Goal: Task Accomplishment & Management: Complete application form

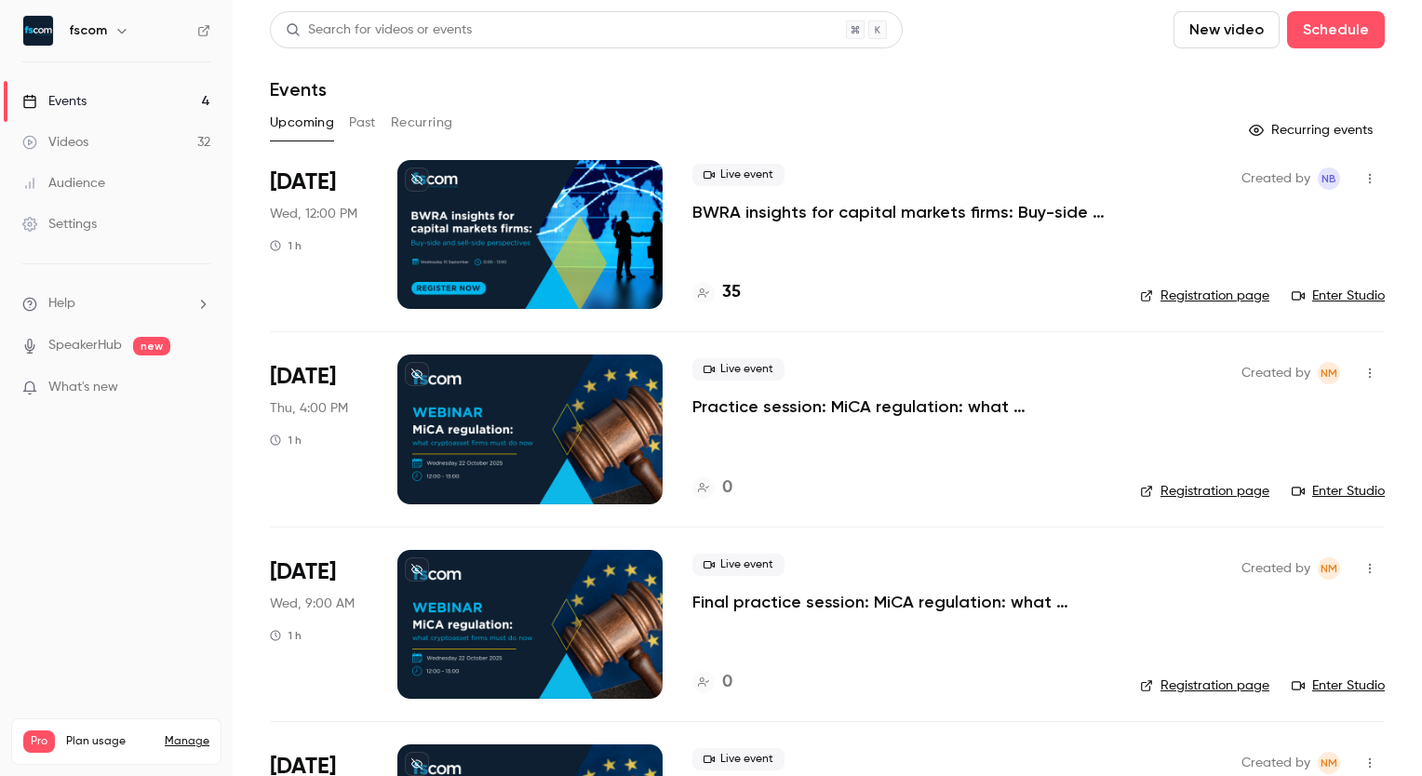
click at [758, 211] on p "BWRA insights for capital markets firms: Buy-side and sell-side perspectives" at bounding box center [901, 212] width 418 height 22
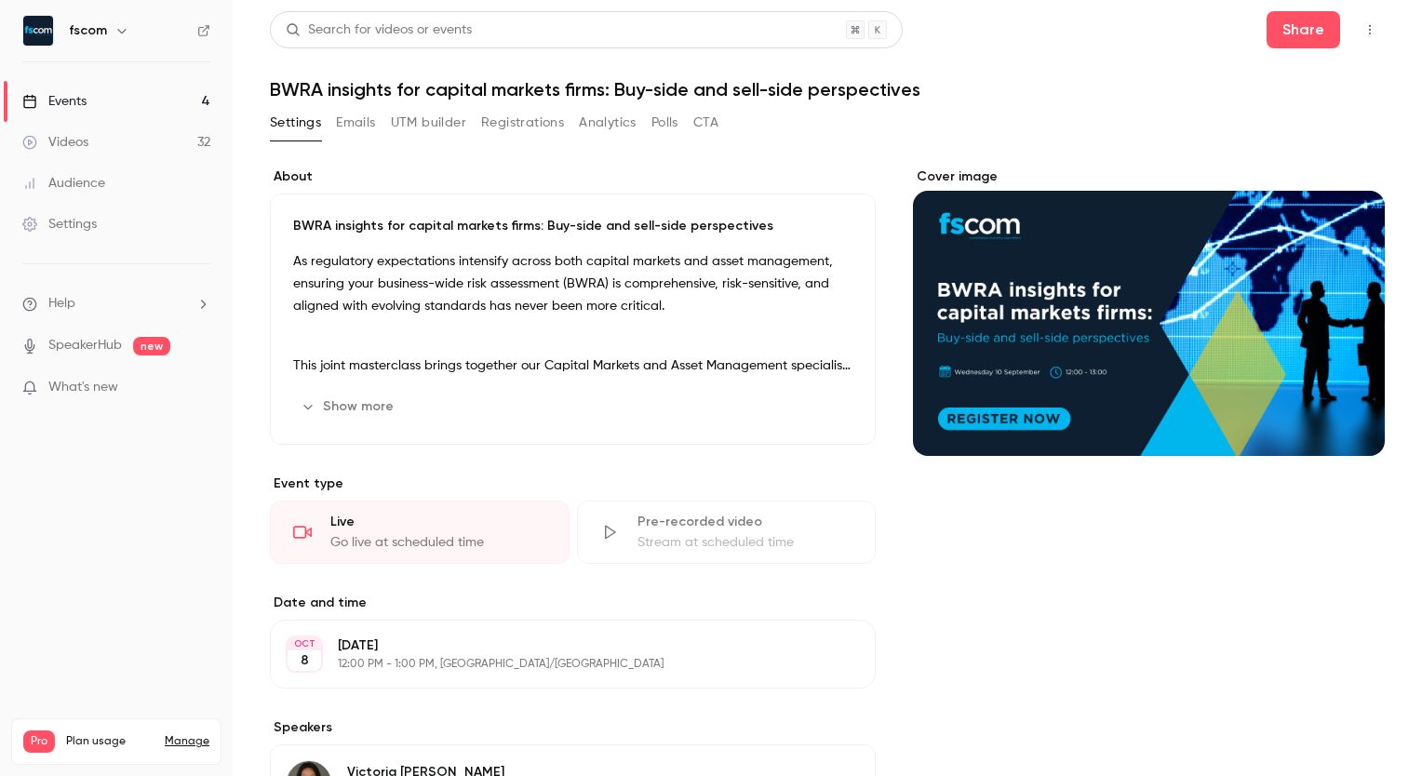
click at [1342, 415] on icon "Cover image" at bounding box center [1351, 422] width 20 height 15
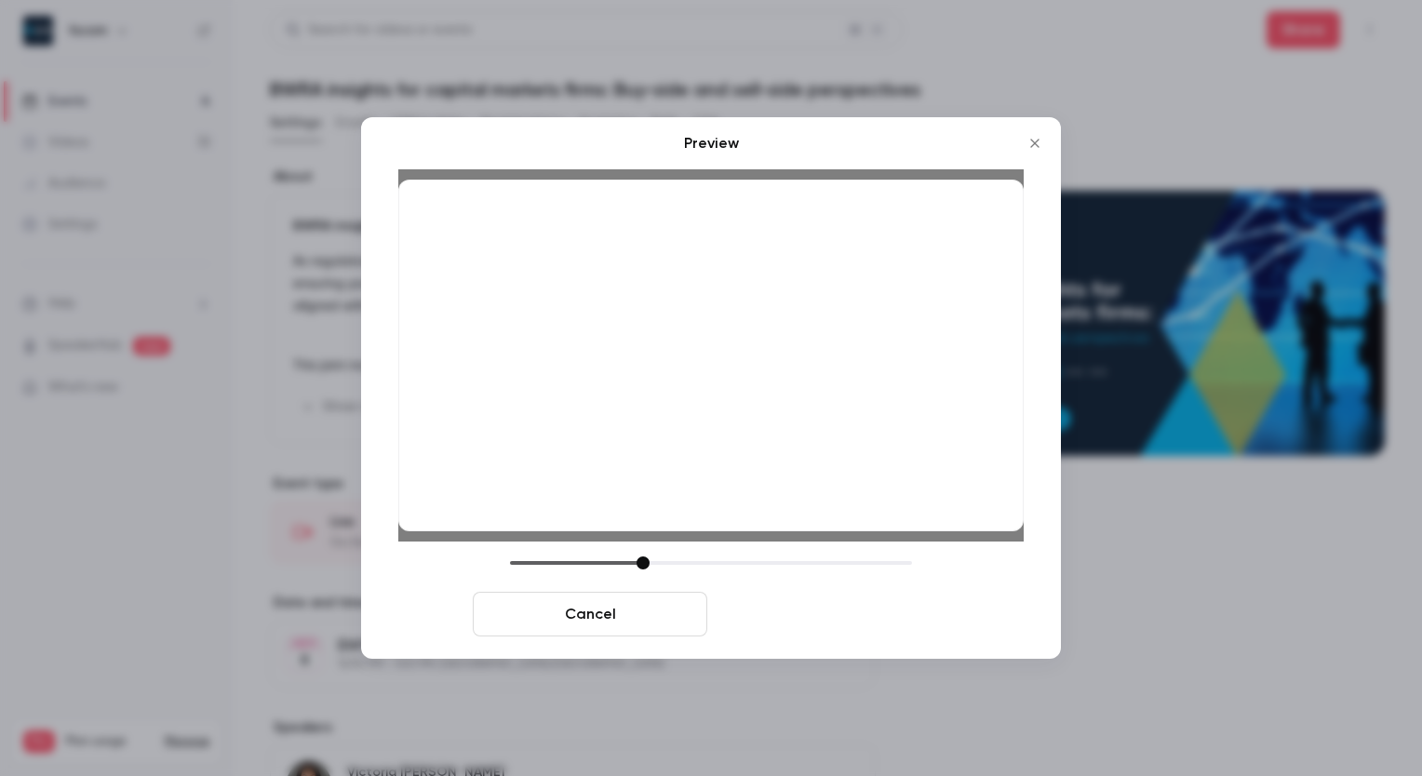
click at [805, 612] on button "Save cover" at bounding box center [832, 614] width 234 height 45
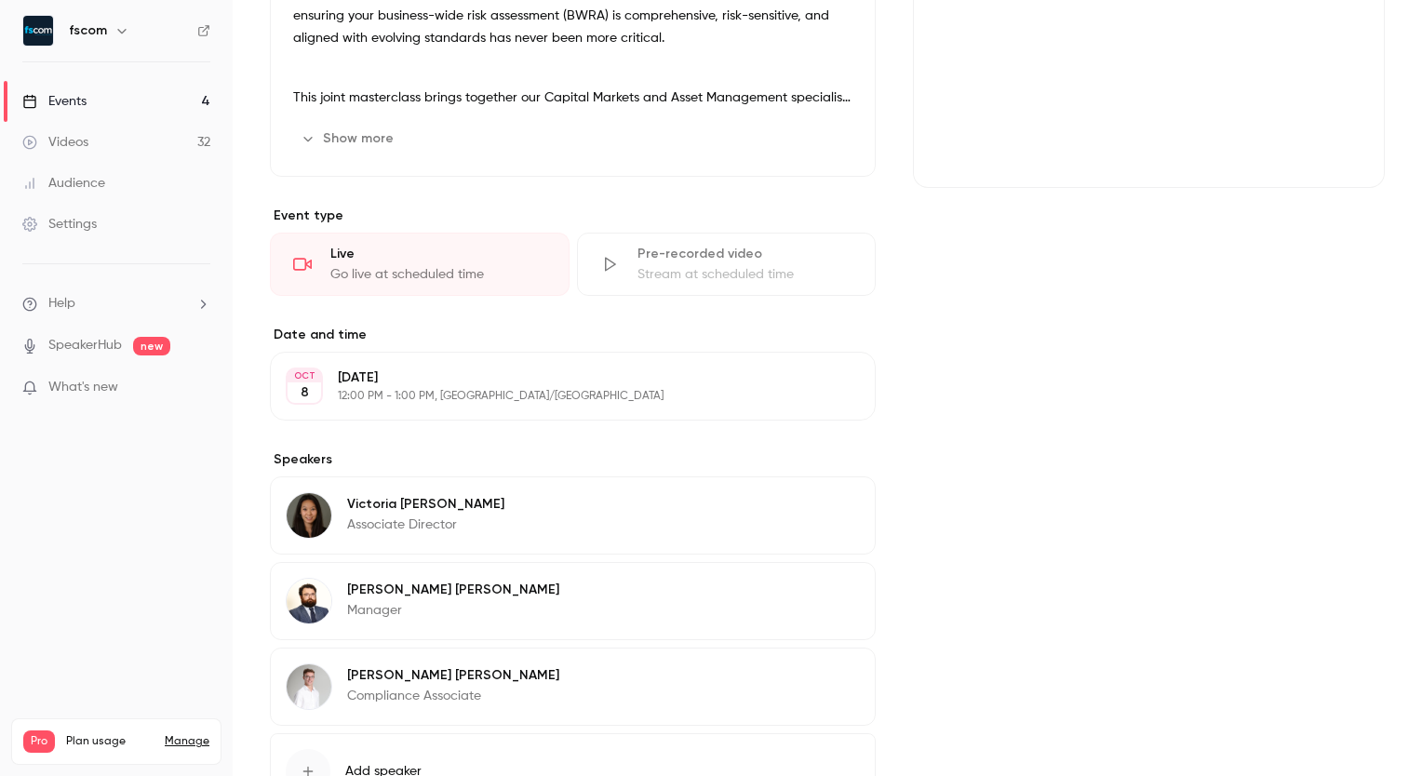
scroll to position [60, 0]
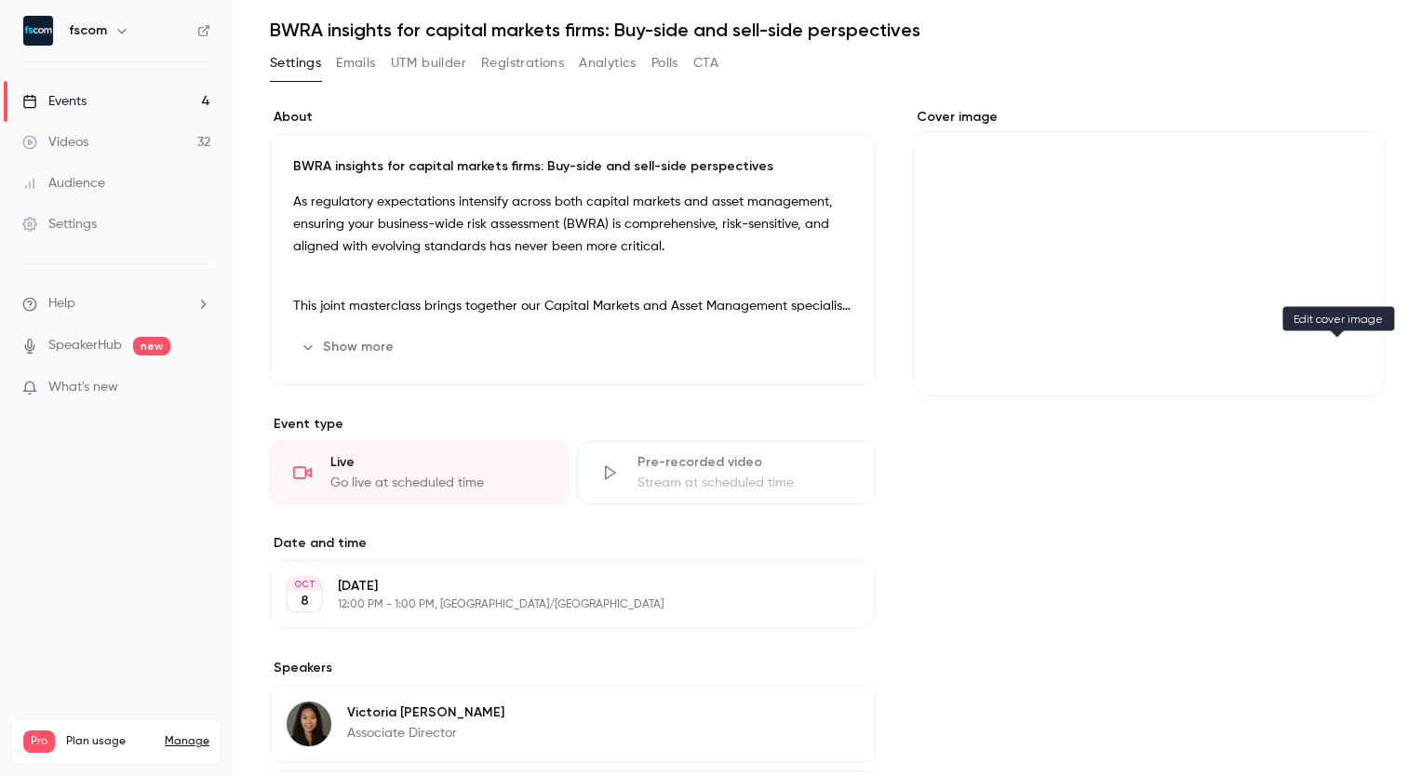
click at [1341, 357] on icon "Cover image" at bounding box center [1351, 362] width 20 height 15
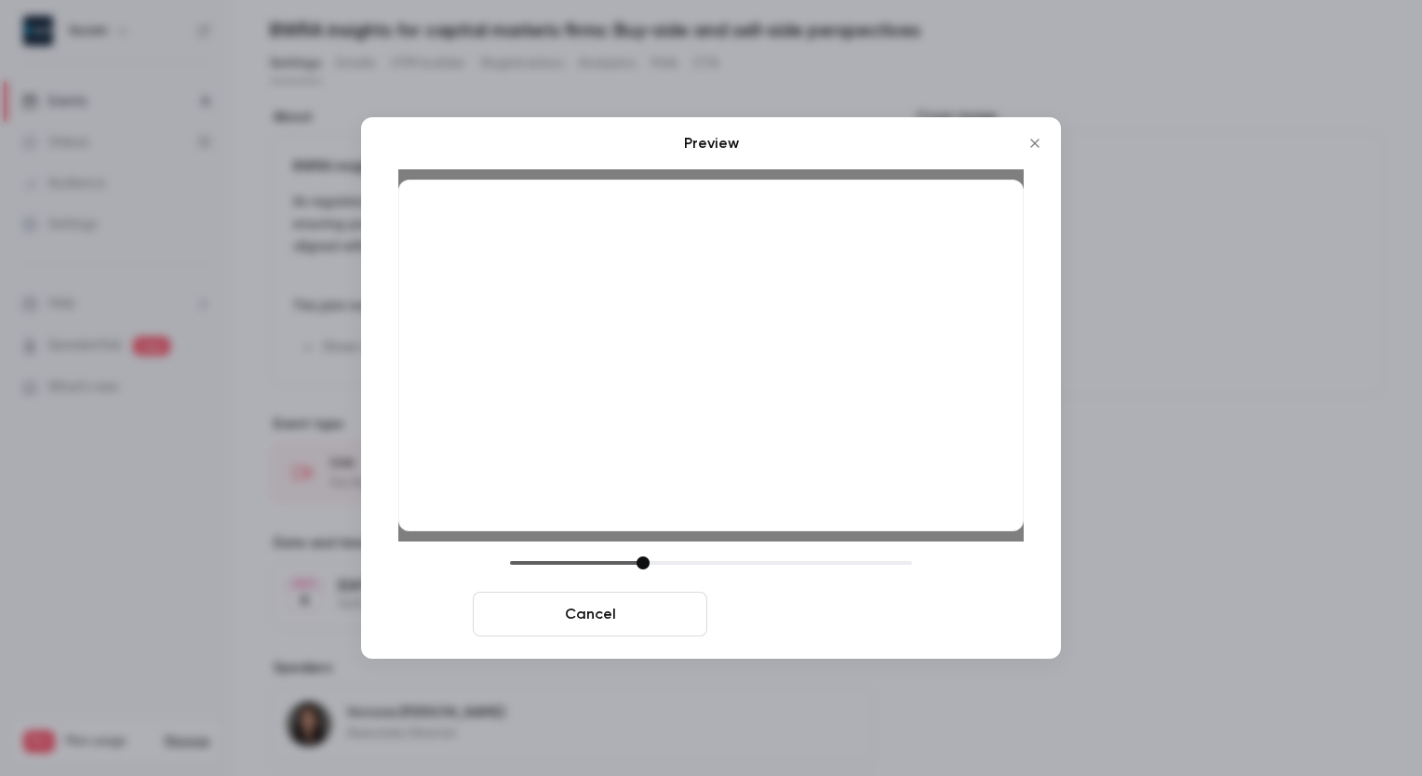
click at [743, 620] on button "Save cover" at bounding box center [832, 614] width 234 height 45
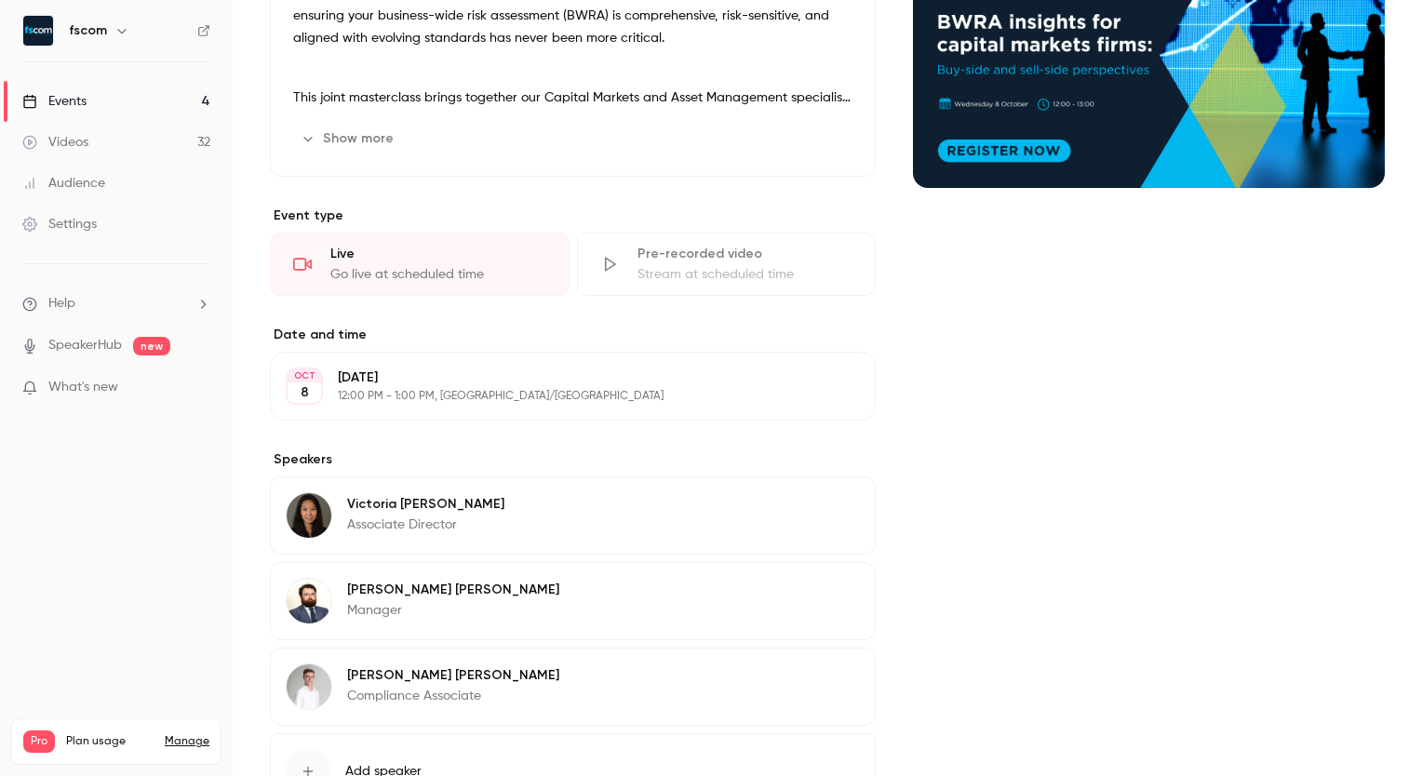
scroll to position [0, 0]
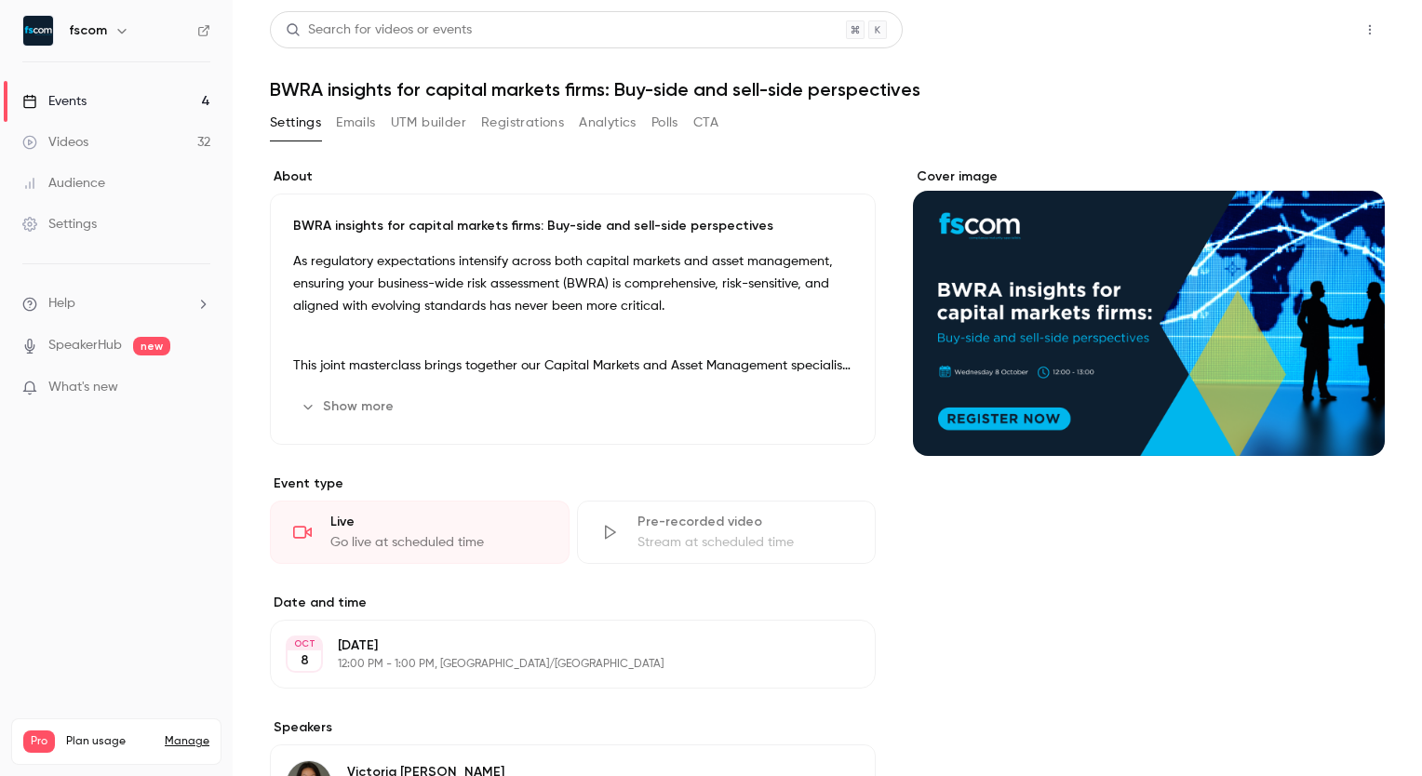
click at [1288, 33] on button "Share" at bounding box center [1303, 29] width 74 height 37
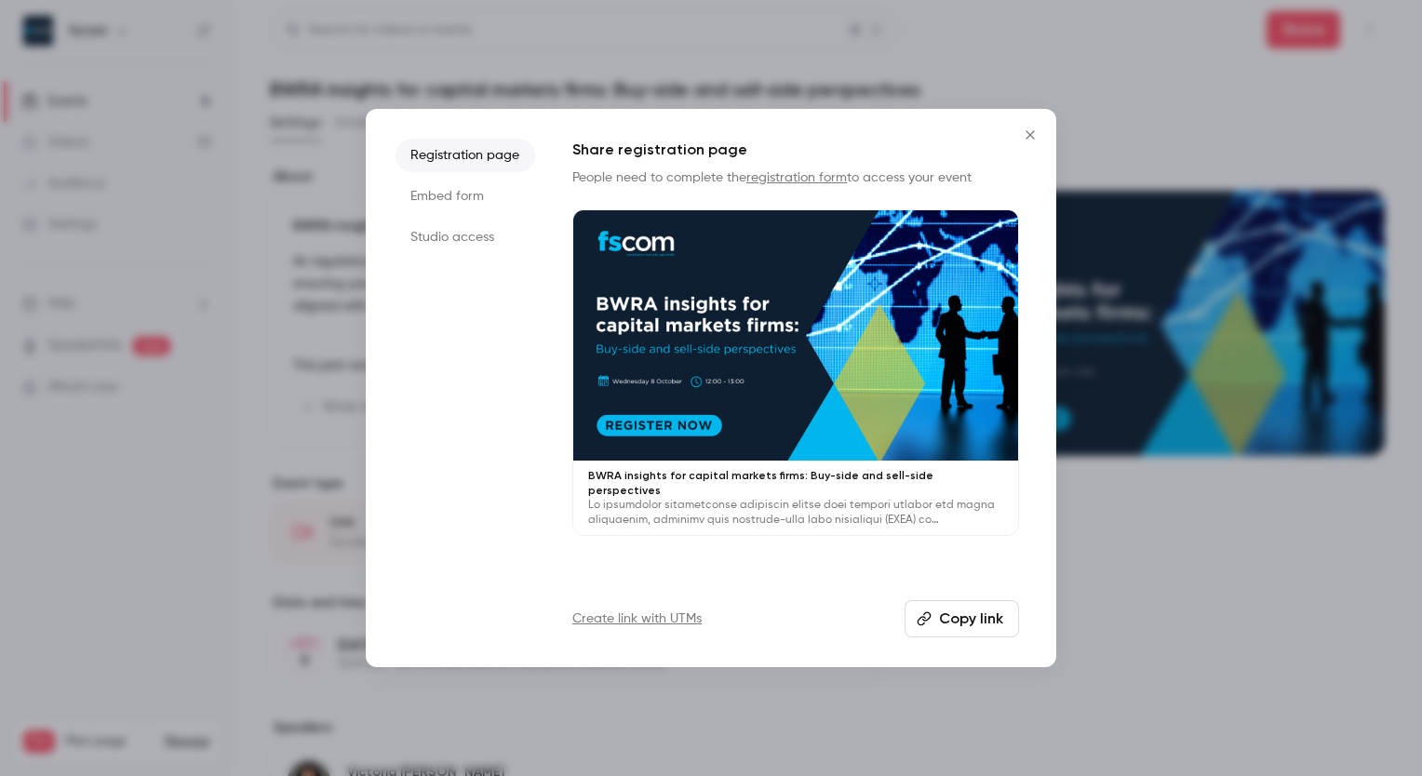
click at [984, 633] on button "Copy link" at bounding box center [961, 618] width 114 height 37
click at [1024, 141] on icon "Close" at bounding box center [1030, 134] width 22 height 15
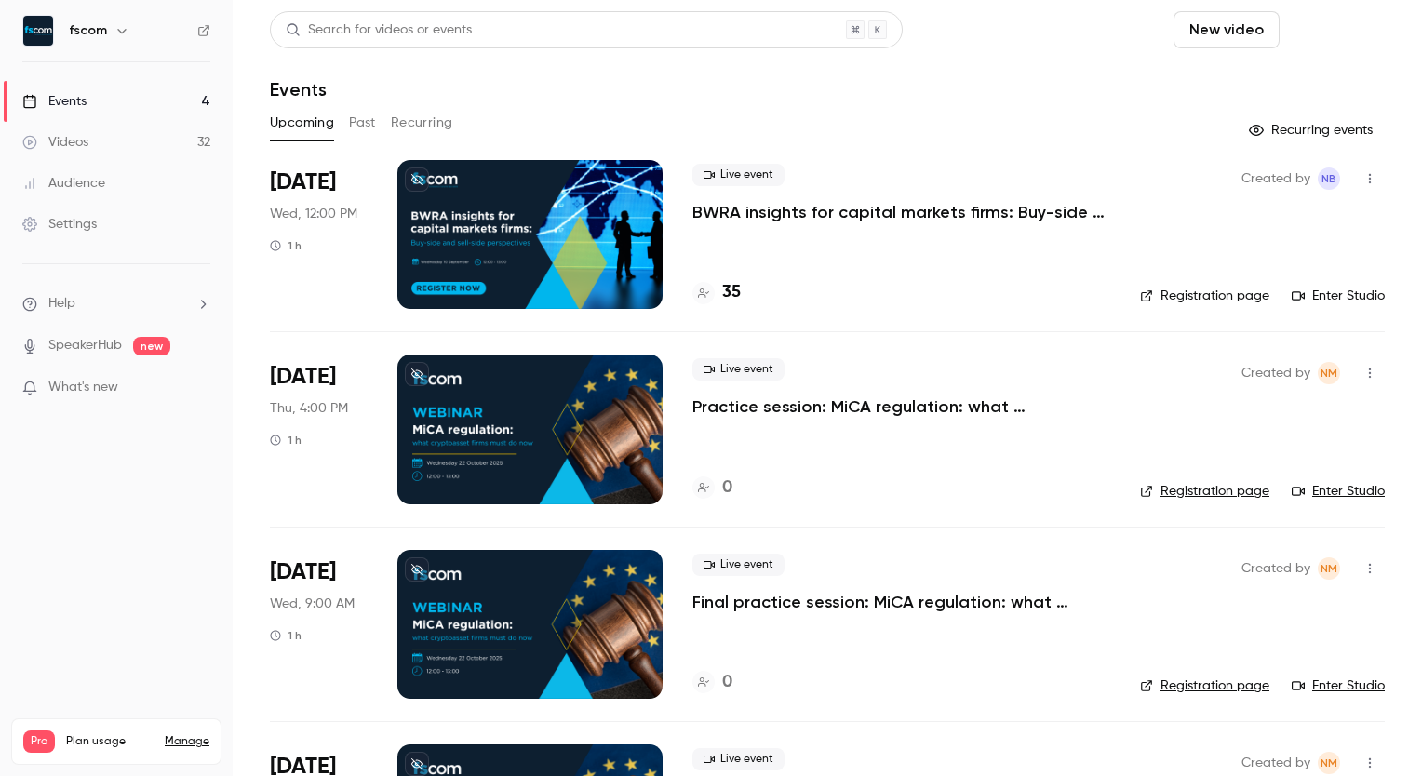
click at [1343, 15] on button "Schedule" at bounding box center [1336, 29] width 98 height 37
click at [1258, 80] on div "One time event" at bounding box center [1283, 81] width 141 height 19
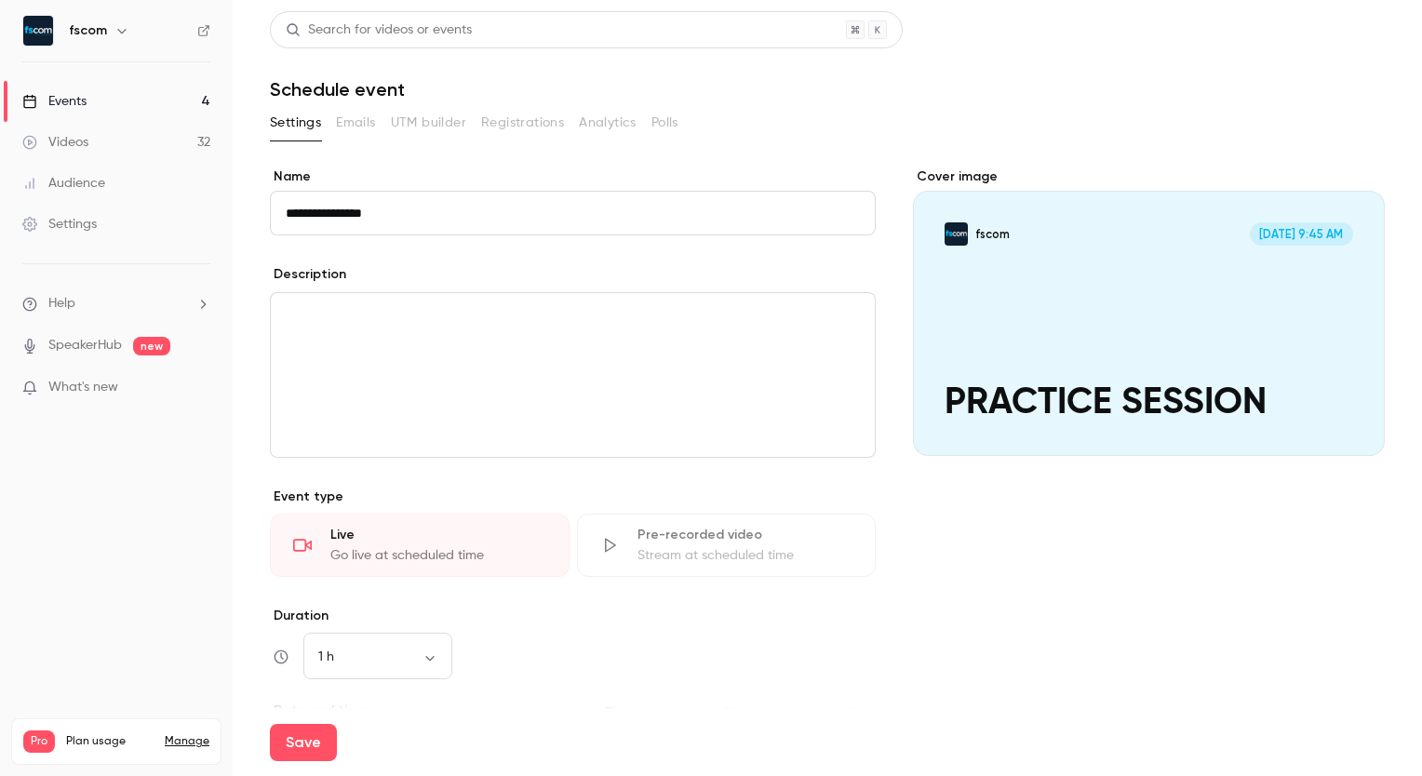
type input "**********"
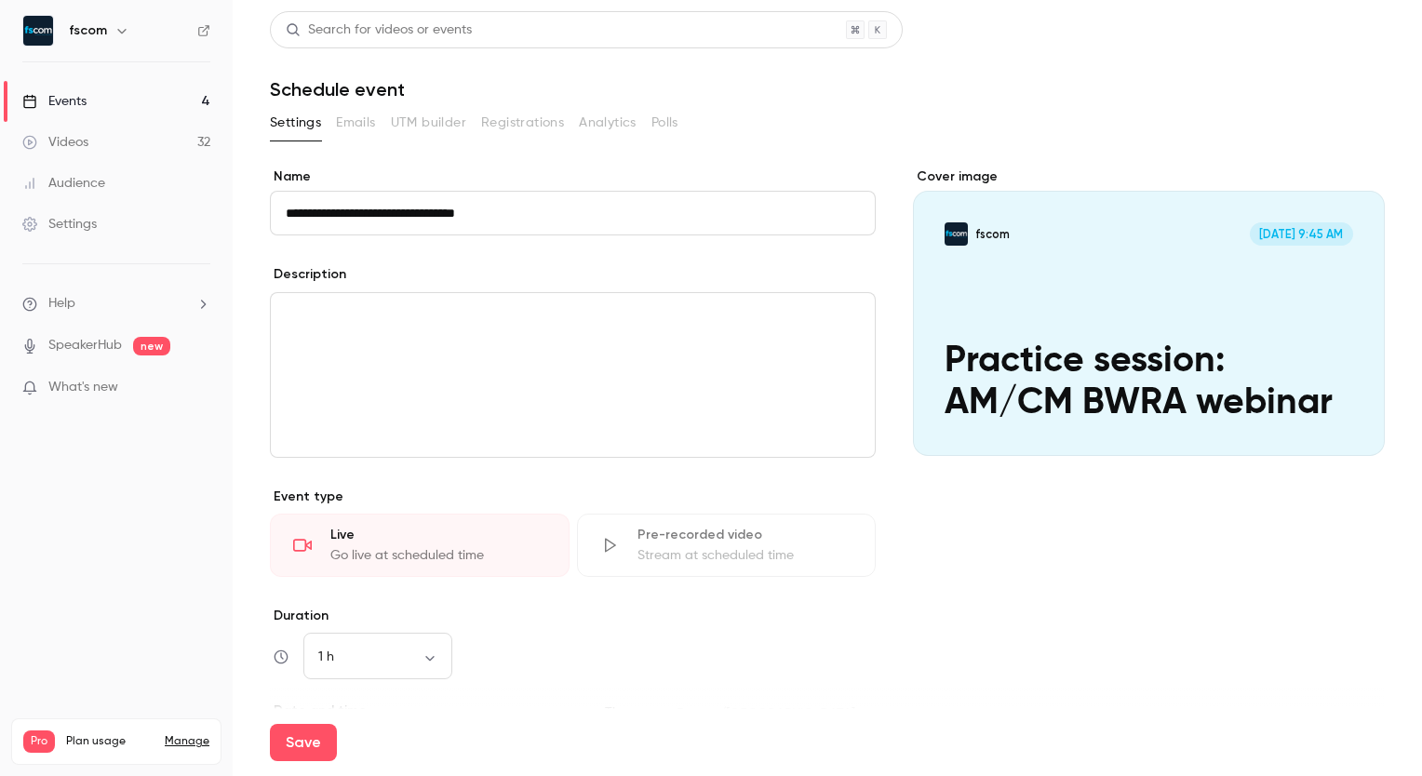
click at [484, 306] on p "editor" at bounding box center [573, 315] width 574 height 22
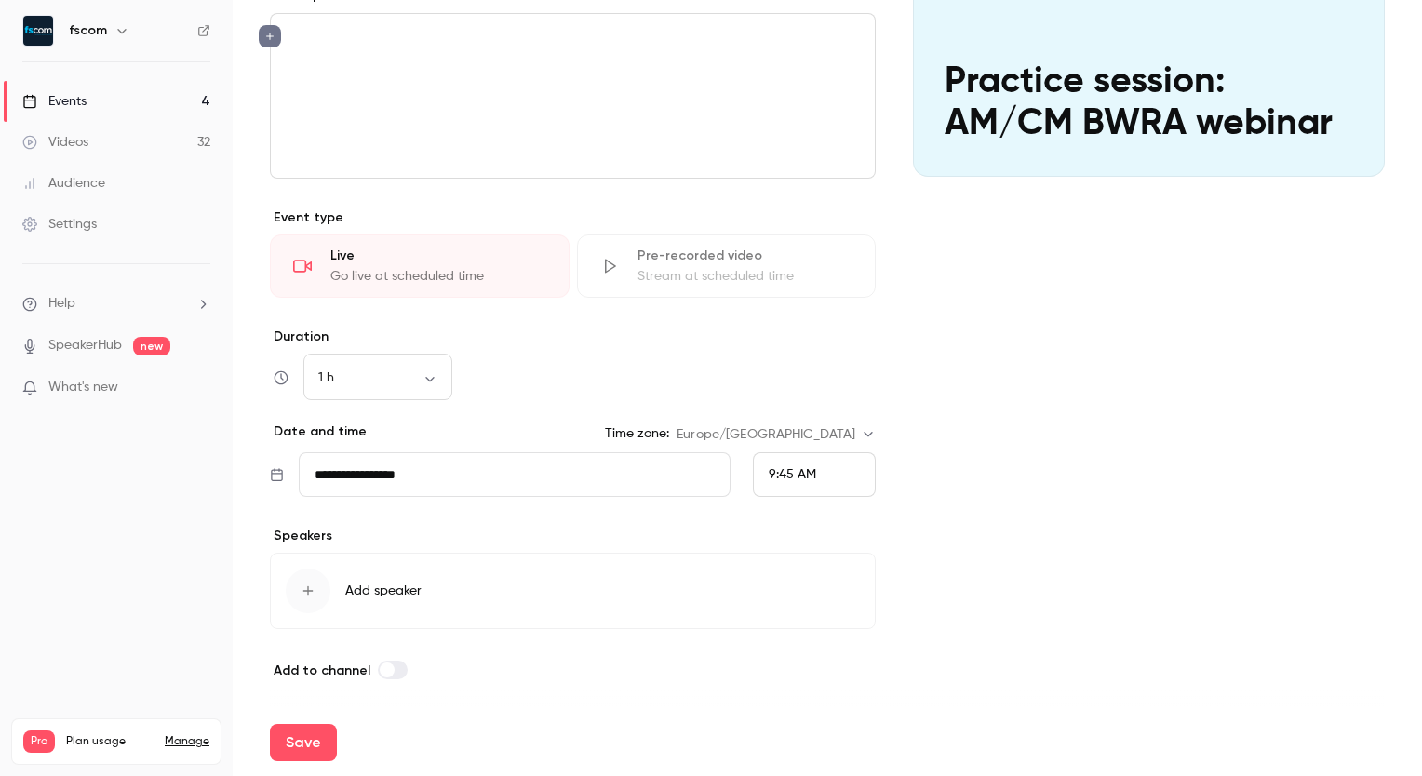
scroll to position [278, 0]
click at [404, 476] on input "**********" at bounding box center [515, 475] width 432 height 45
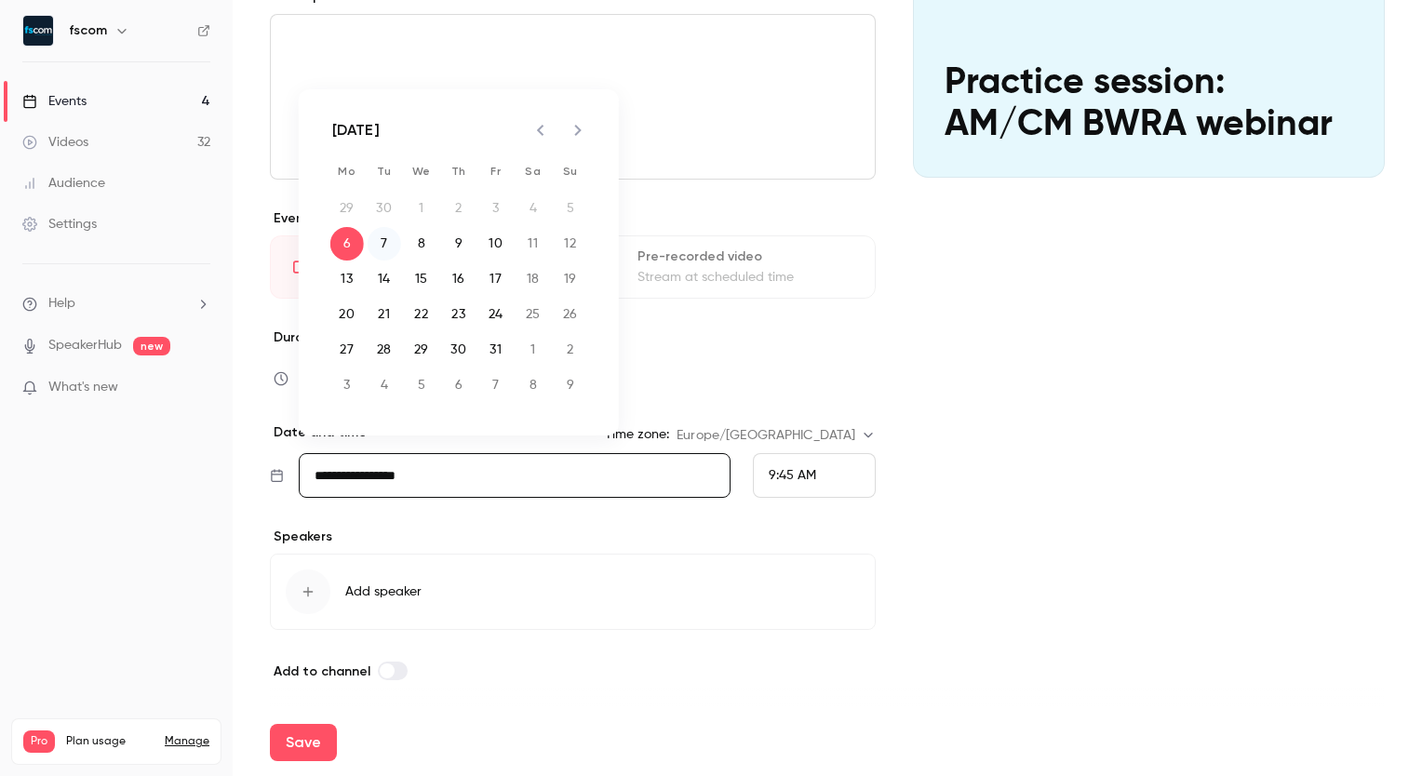
click at [386, 240] on button "7" at bounding box center [384, 243] width 33 height 33
type input "**********"
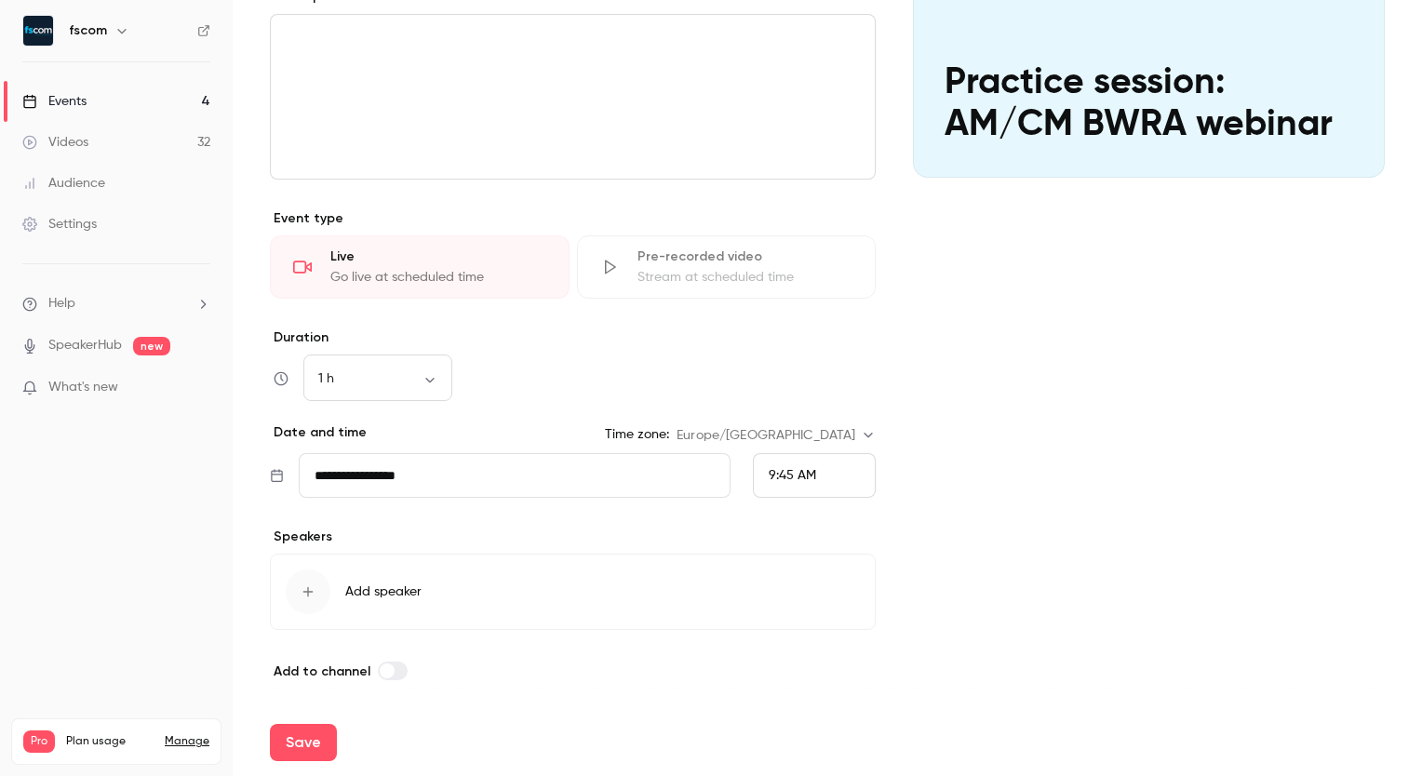
click at [795, 459] on div "9:45 AM" at bounding box center [814, 475] width 123 height 45
click at [801, 196] on span "9:00 AM" at bounding box center [786, 192] width 50 height 13
click at [389, 600] on button "Add speaker" at bounding box center [573, 591] width 606 height 76
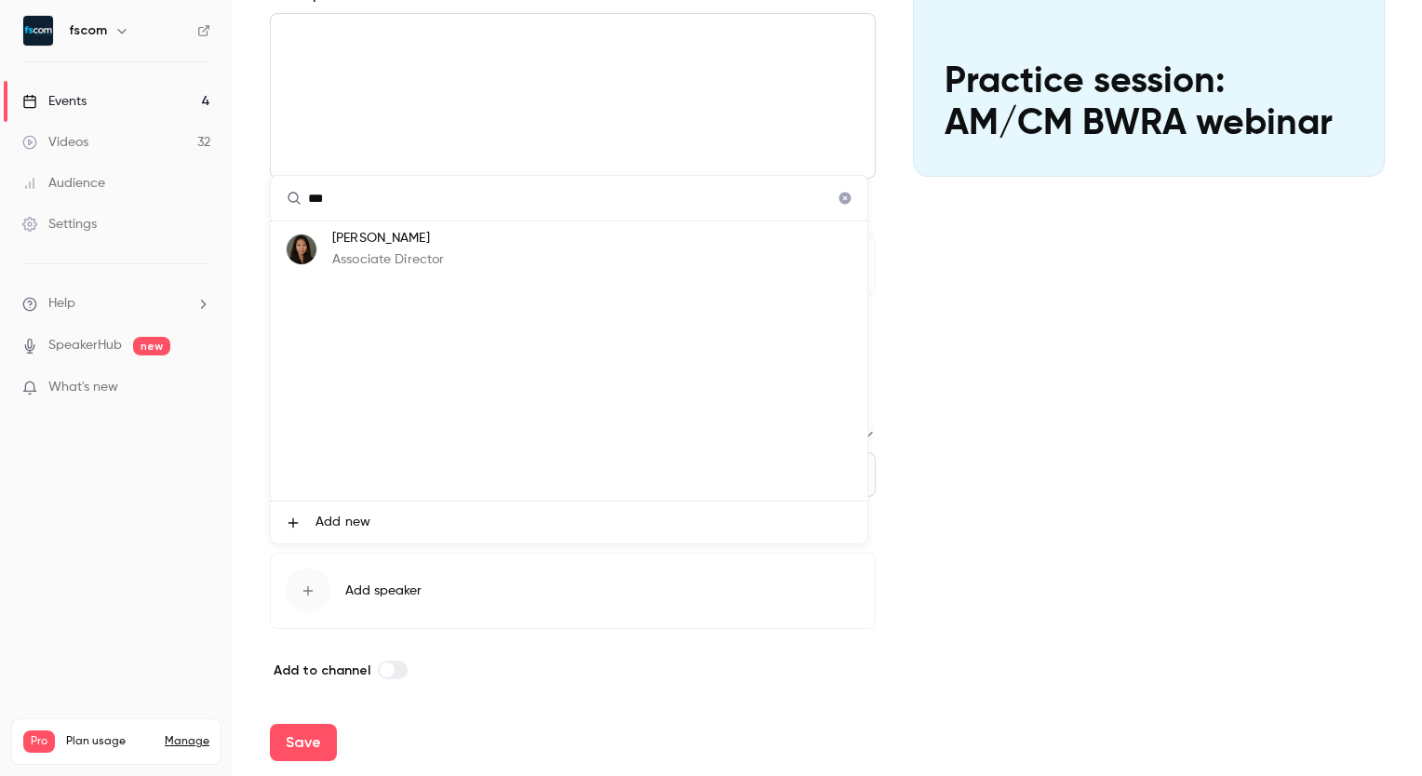
type input "***"
click at [408, 253] on p "Associate Director" at bounding box center [388, 260] width 112 height 20
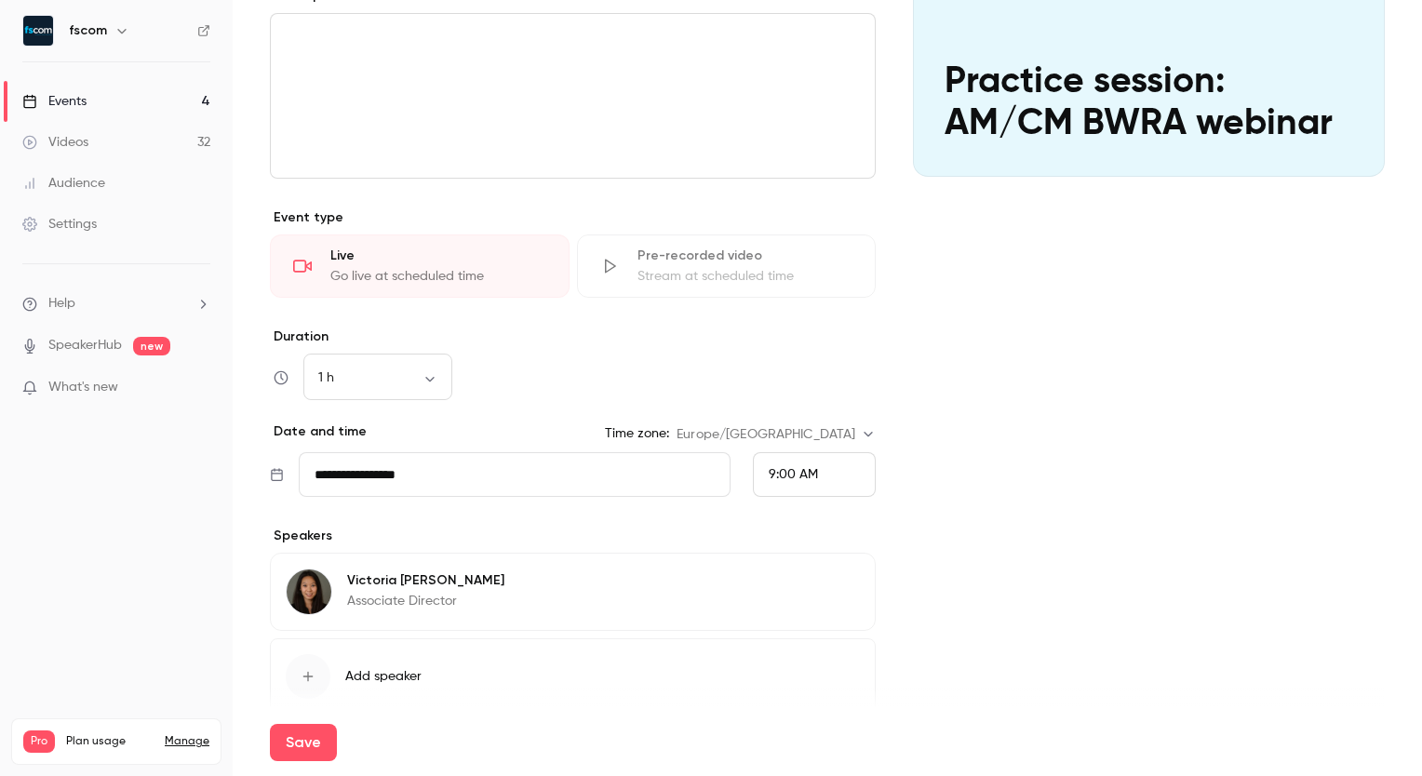
click at [402, 669] on span "Add speaker" at bounding box center [383, 676] width 76 height 19
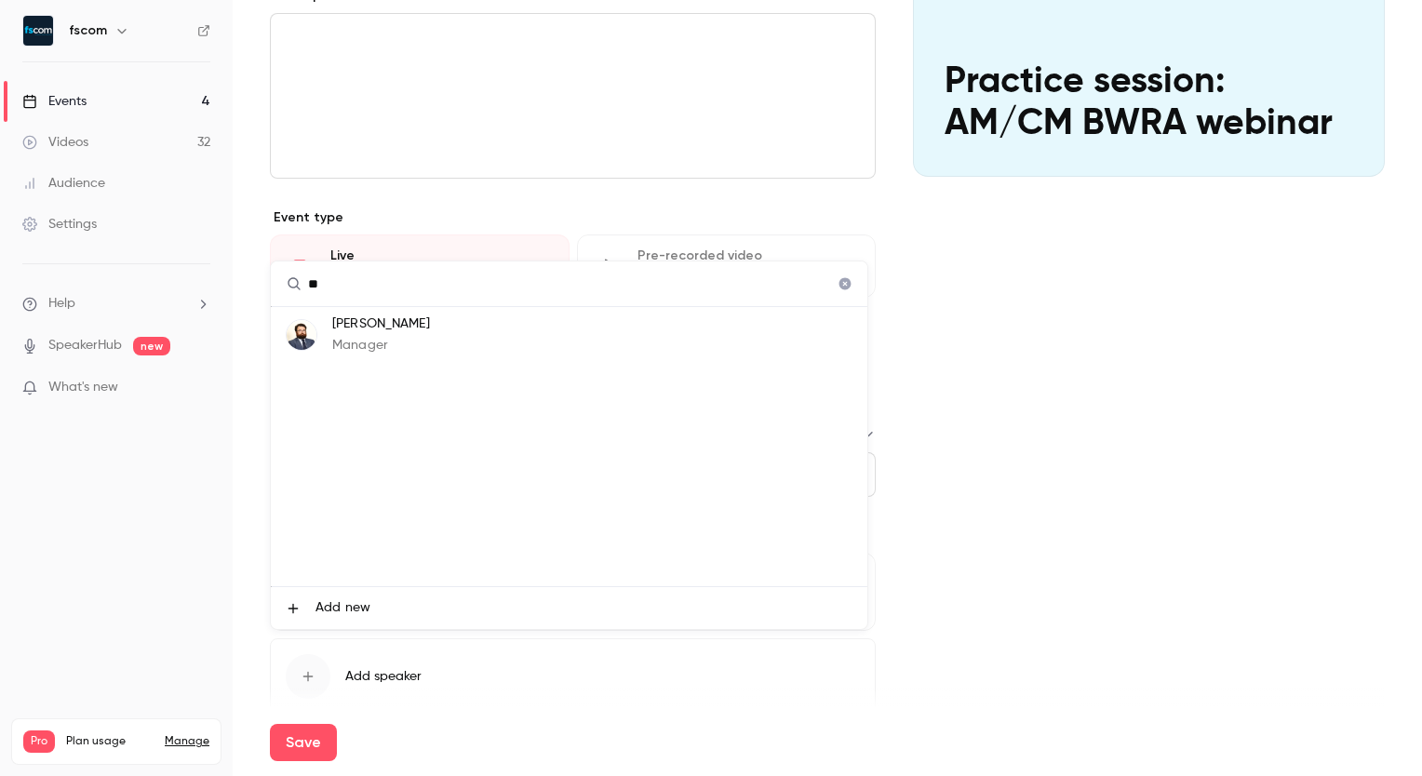
type input "**"
click at [415, 341] on p "Manager" at bounding box center [381, 346] width 98 height 20
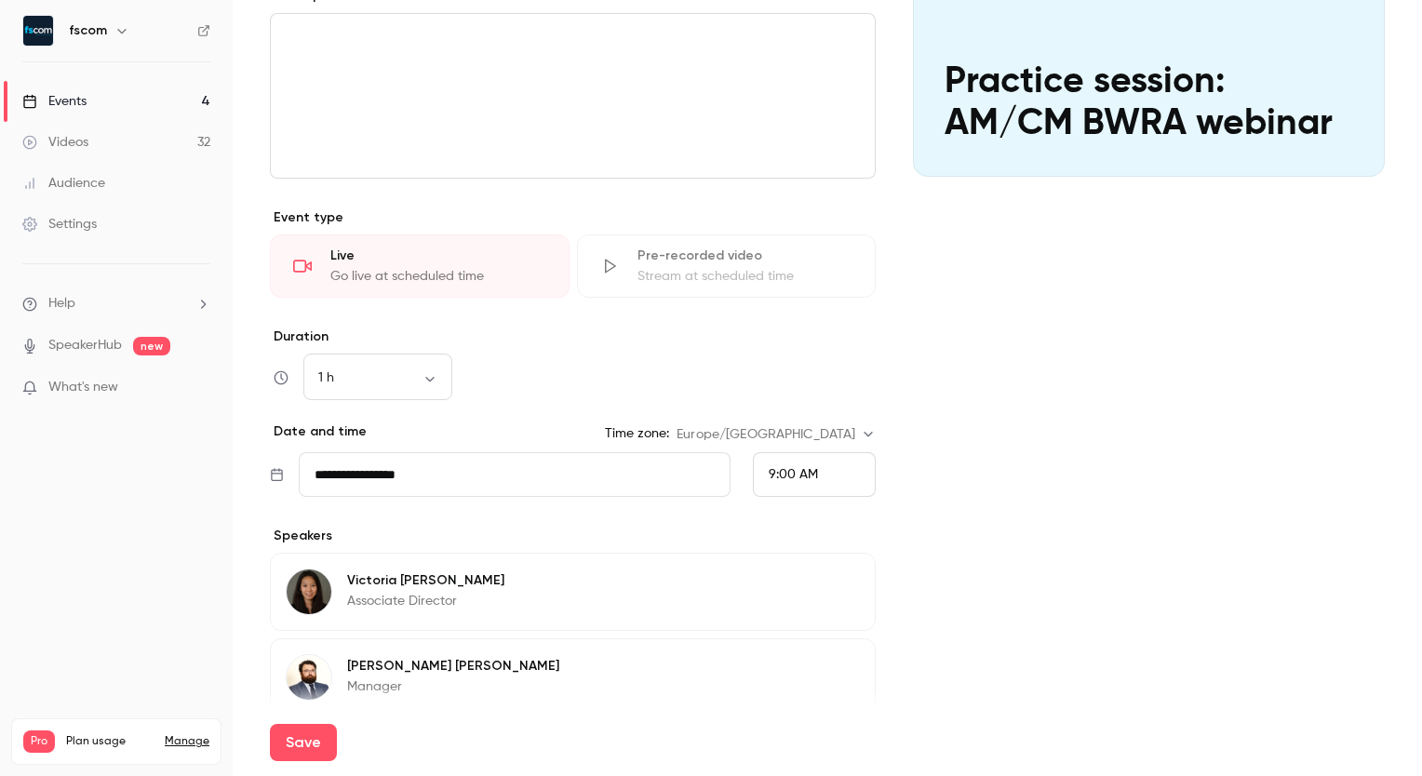
scroll to position [450, 0]
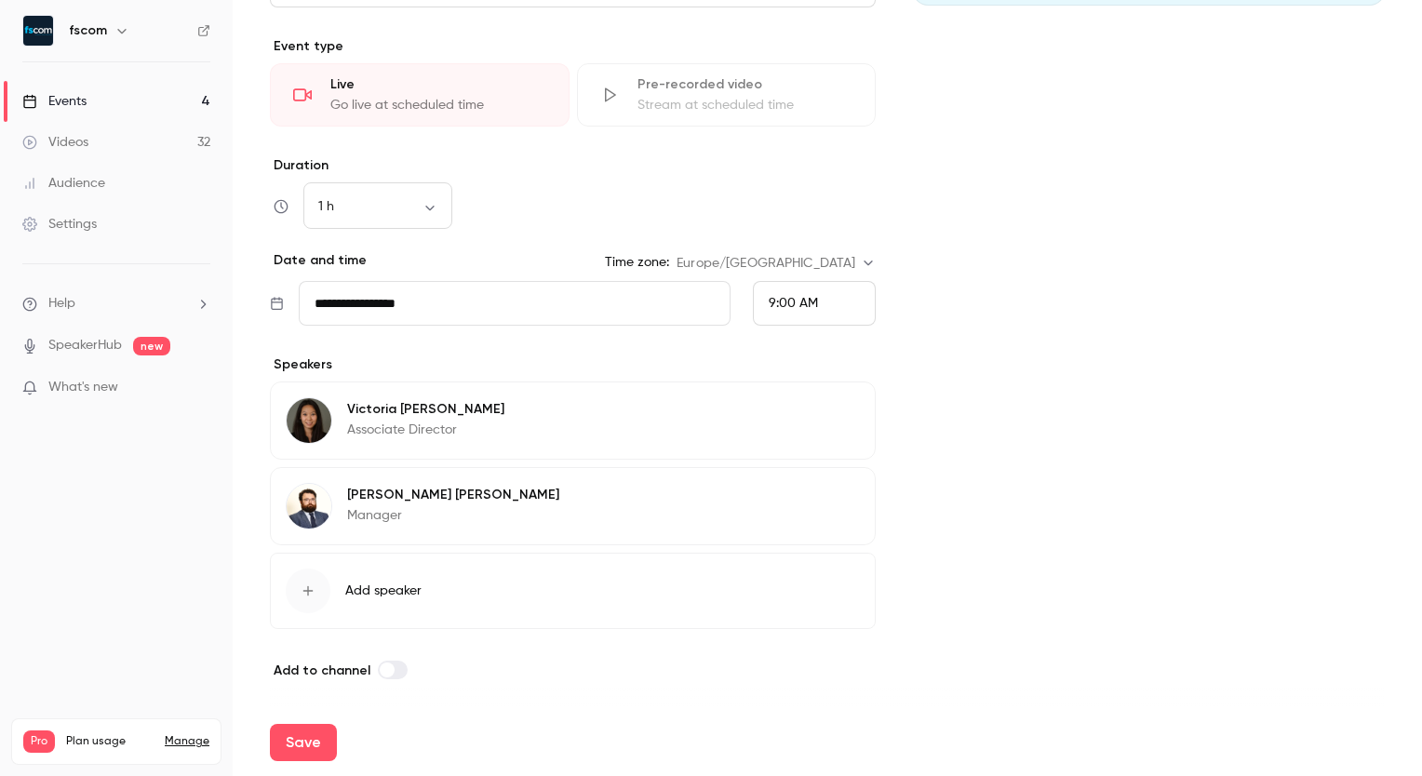
click at [353, 586] on span "Add speaker" at bounding box center [383, 591] width 76 height 19
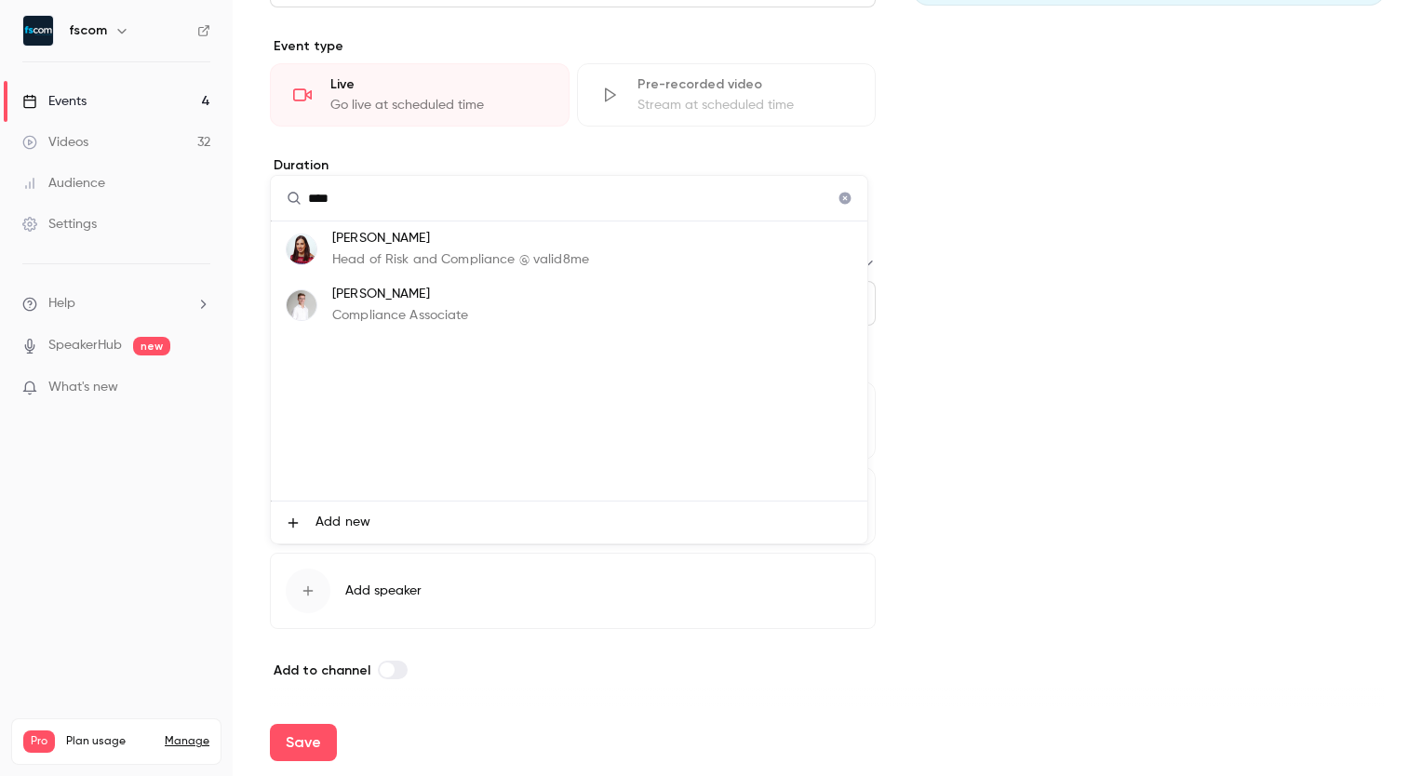
type input "****"
click at [428, 300] on p "Michael Foreman" at bounding box center [400, 295] width 137 height 20
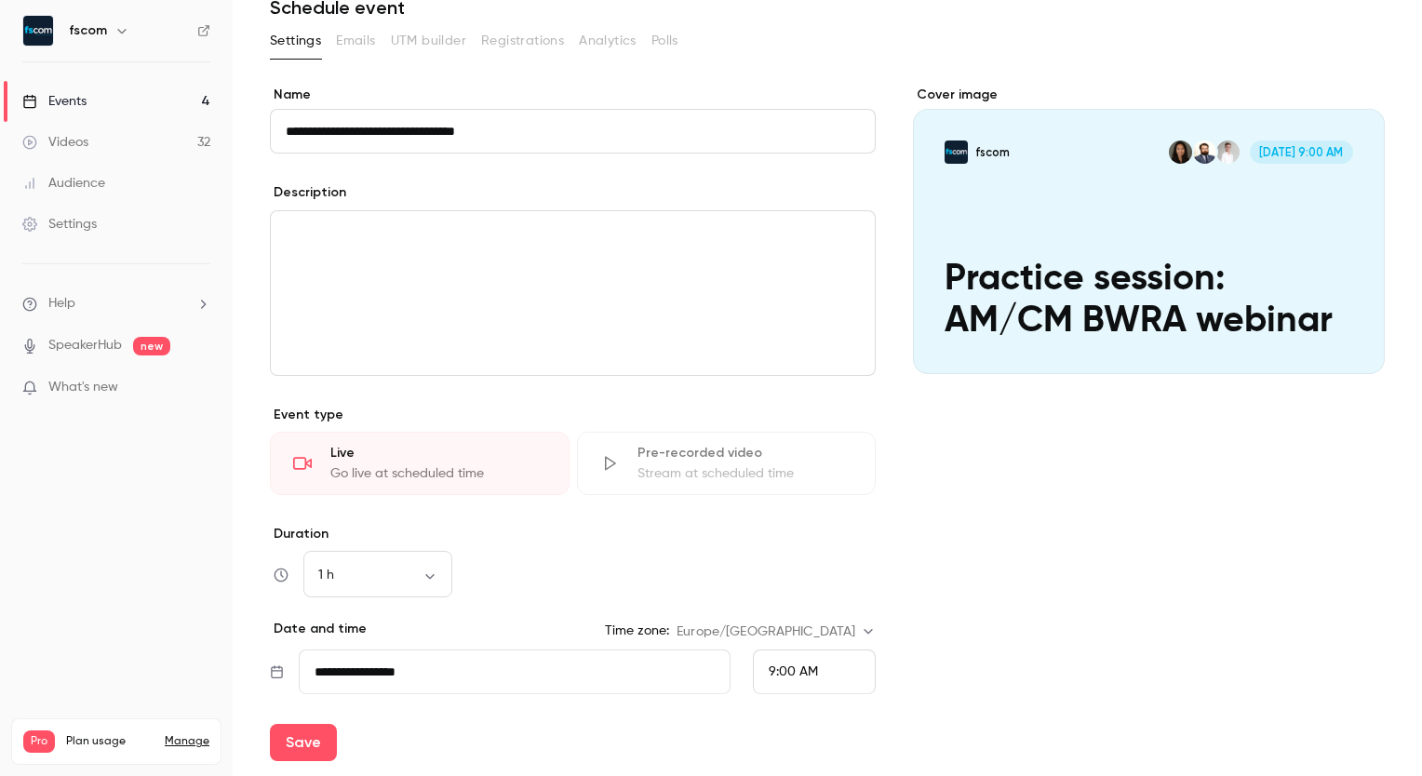
scroll to position [0, 0]
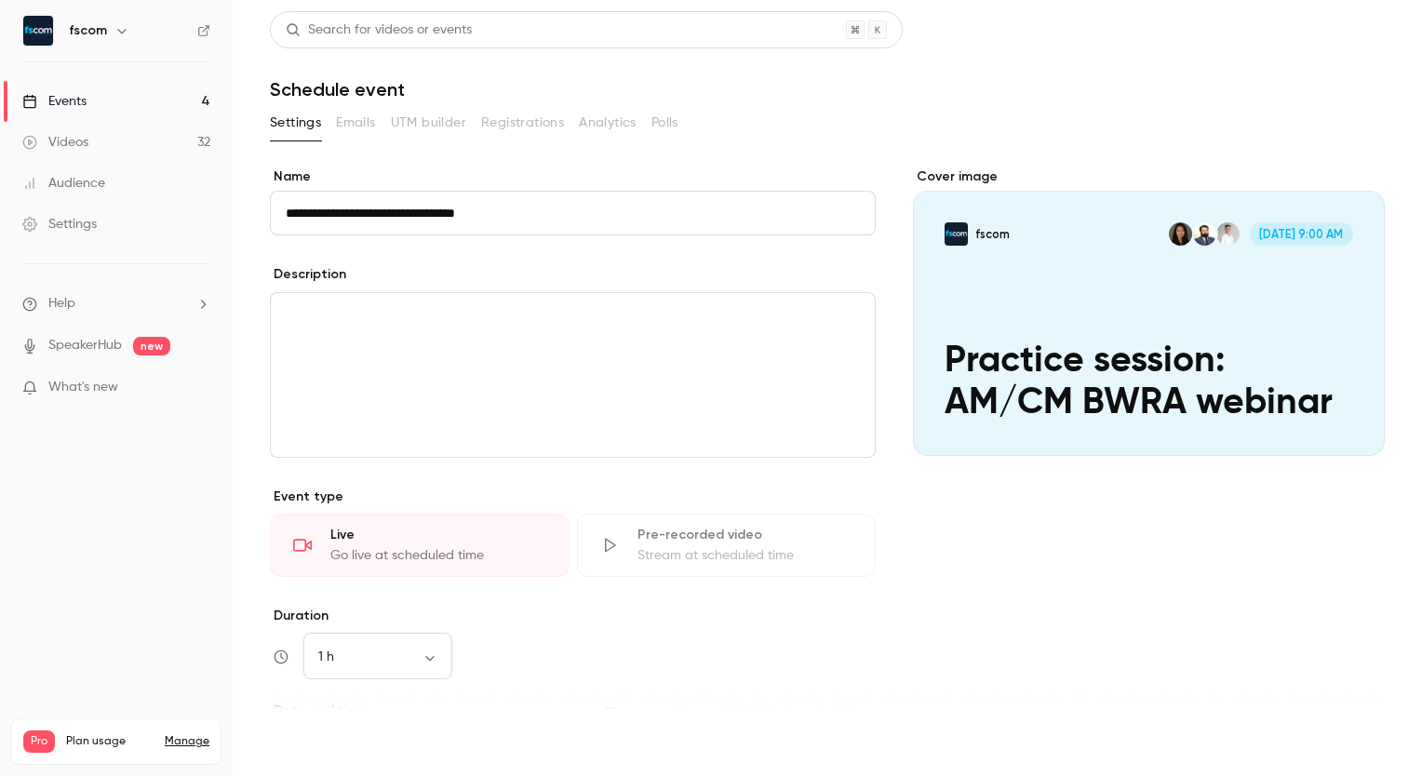
click at [316, 730] on button "Save" at bounding box center [303, 742] width 67 height 37
type input "**********"
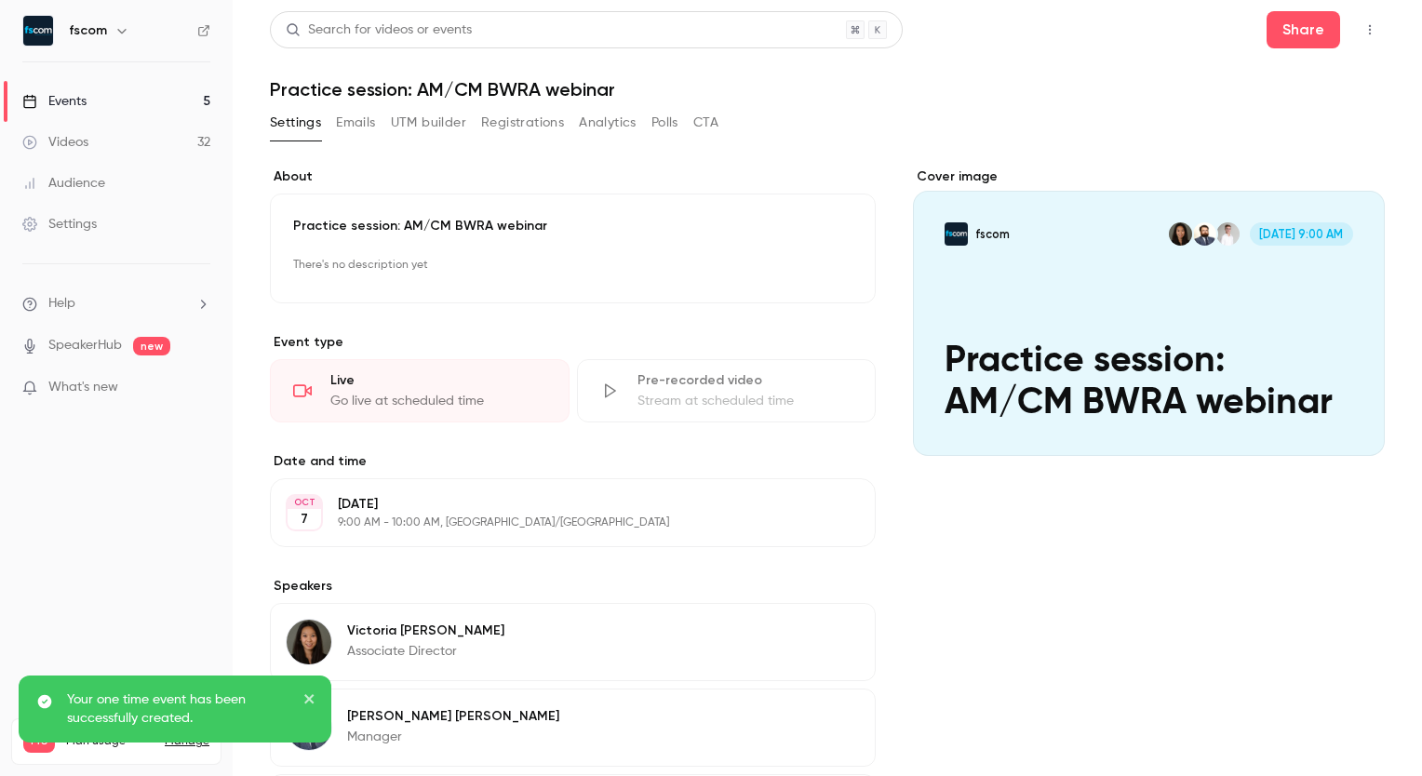
click at [351, 114] on button "Emails" at bounding box center [355, 123] width 39 height 30
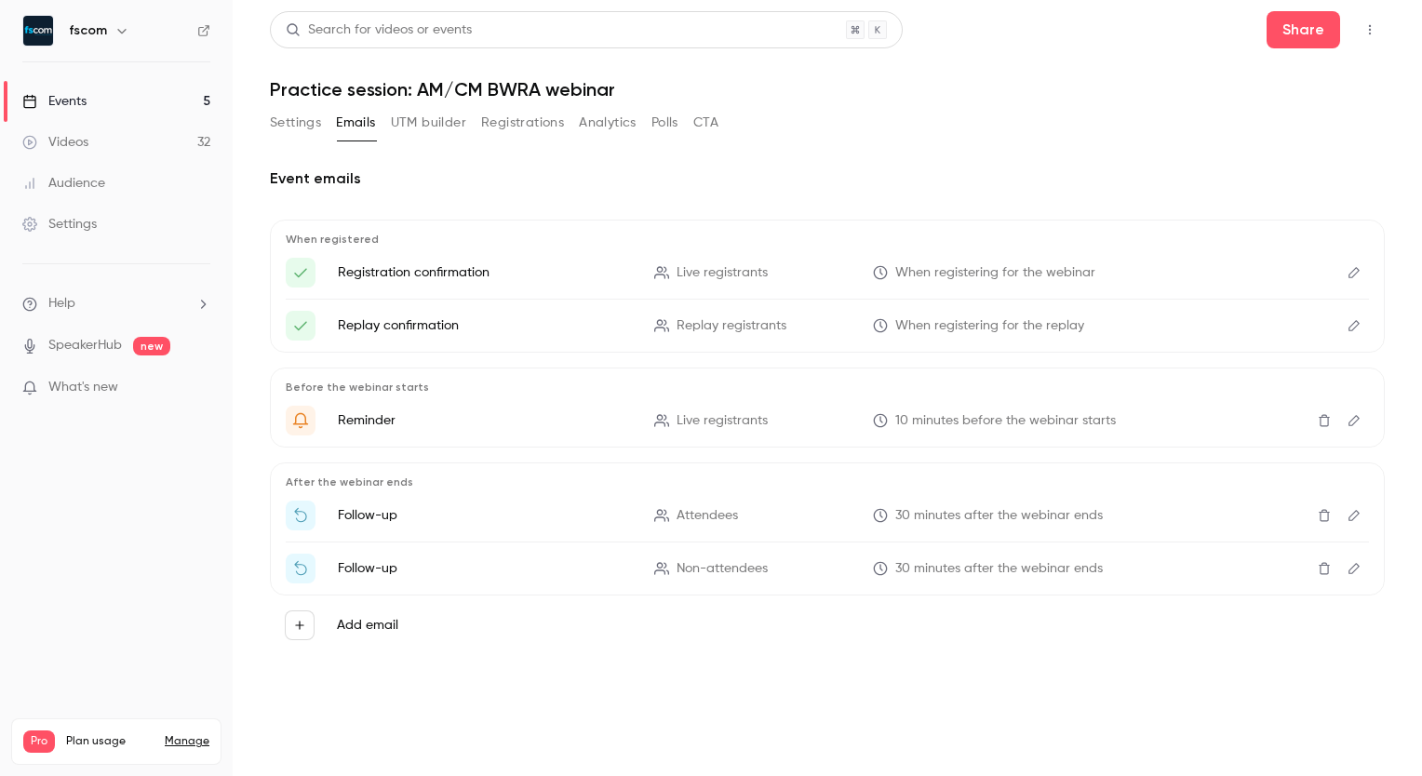
click at [434, 131] on button "UTM builder" at bounding box center [428, 123] width 75 height 30
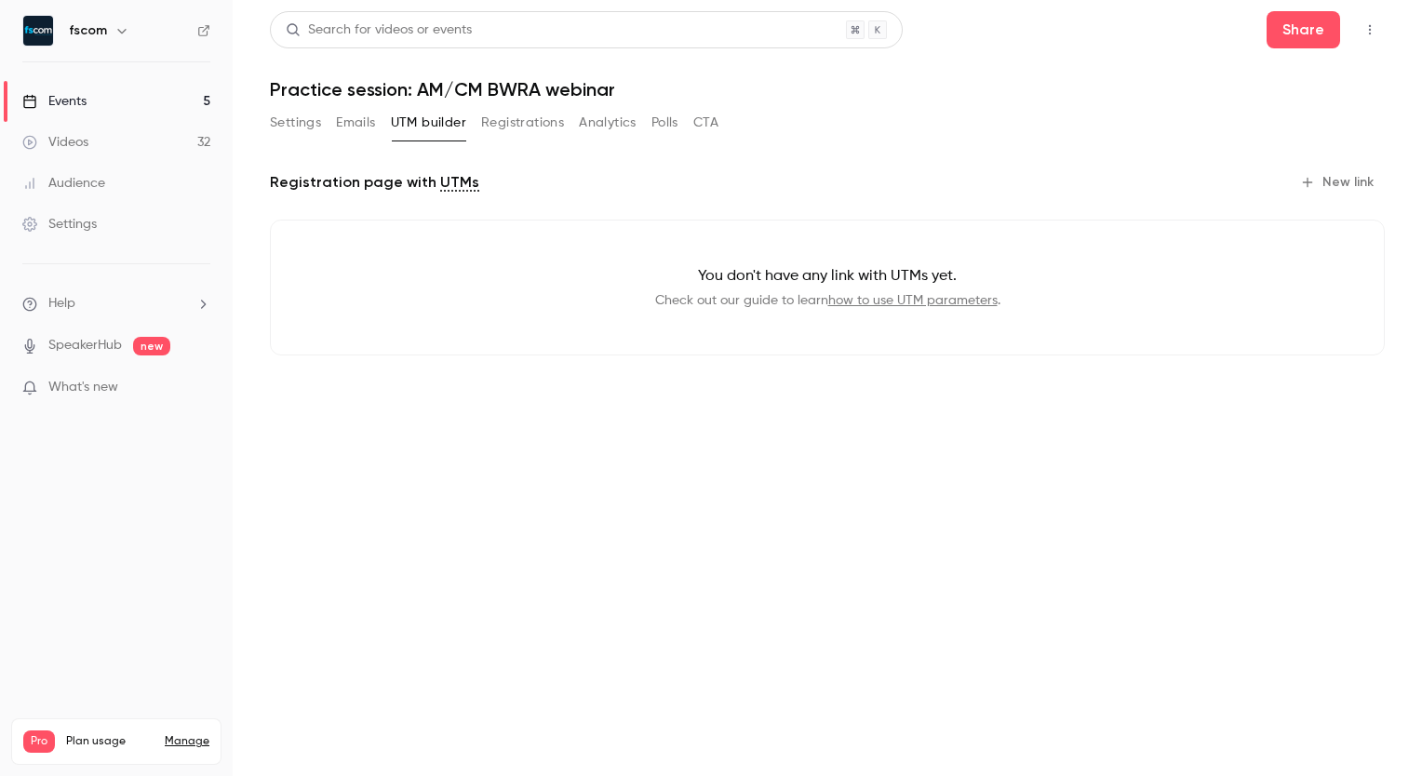
click at [474, 128] on div "Settings Emails UTM builder Registrations Analytics Polls CTA" at bounding box center [494, 123] width 448 height 30
click at [323, 131] on div "Settings Emails UTM builder Registrations Analytics Polls CTA" at bounding box center [494, 123] width 448 height 30
click at [296, 125] on button "Settings" at bounding box center [295, 123] width 51 height 30
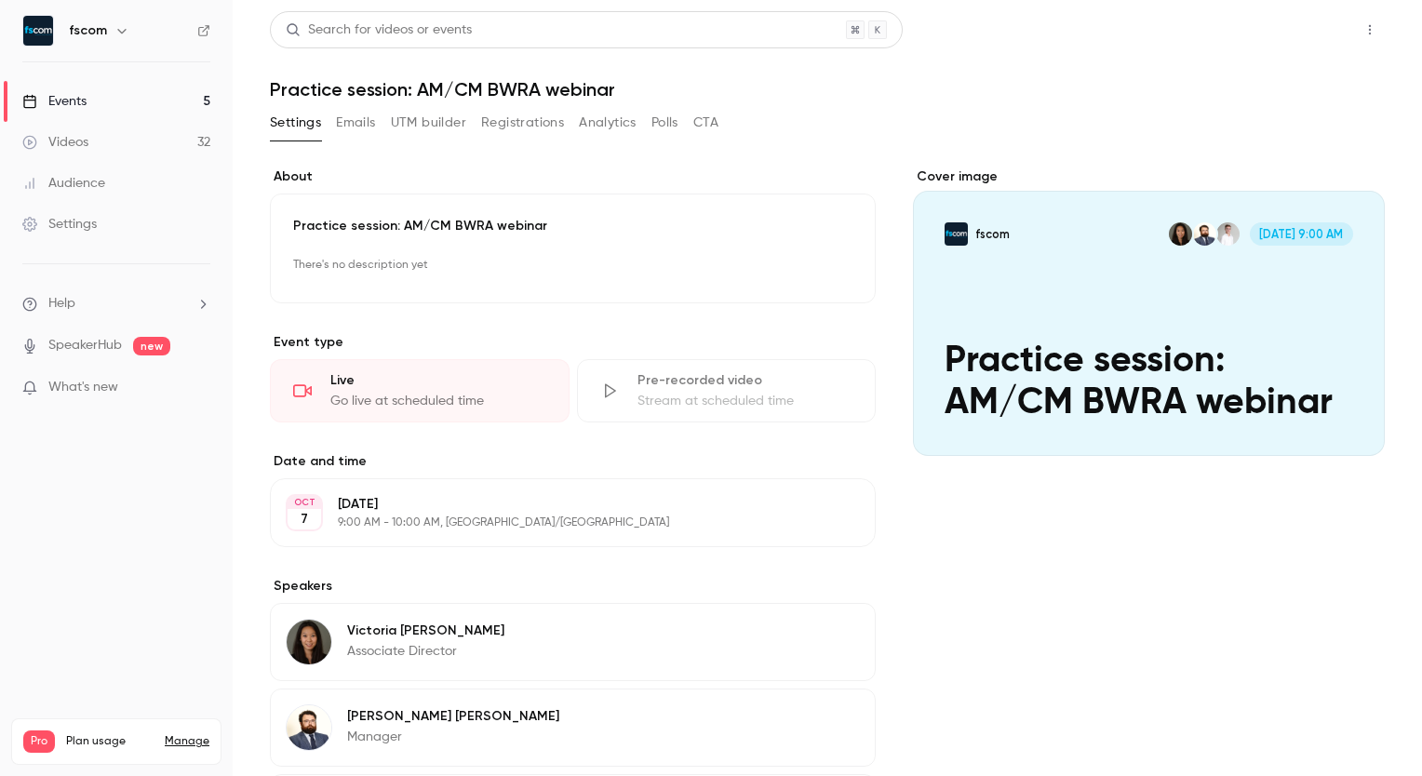
click at [1277, 34] on button "Share" at bounding box center [1303, 29] width 74 height 37
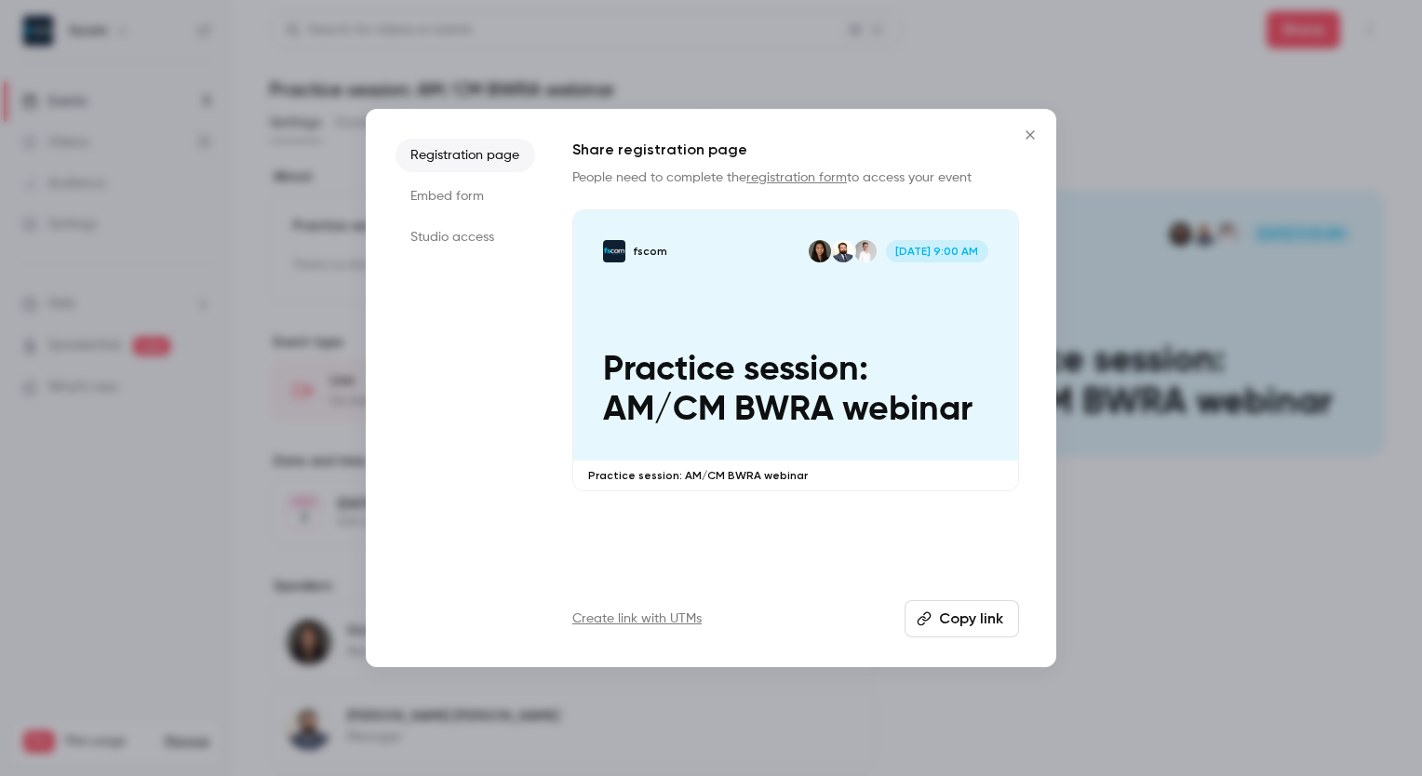
click at [475, 195] on li "Embed form" at bounding box center [465, 196] width 140 height 33
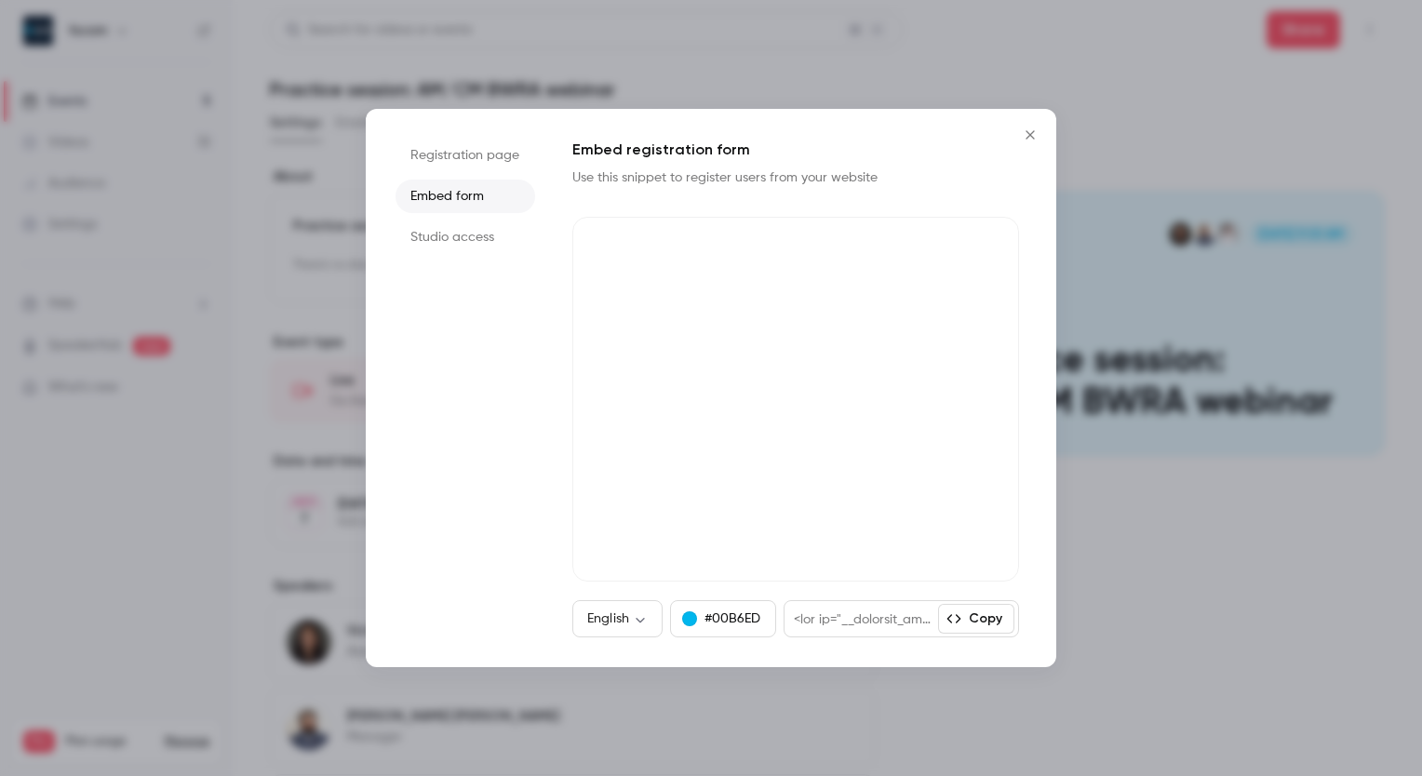
click at [455, 224] on li "Studio access" at bounding box center [465, 237] width 140 height 33
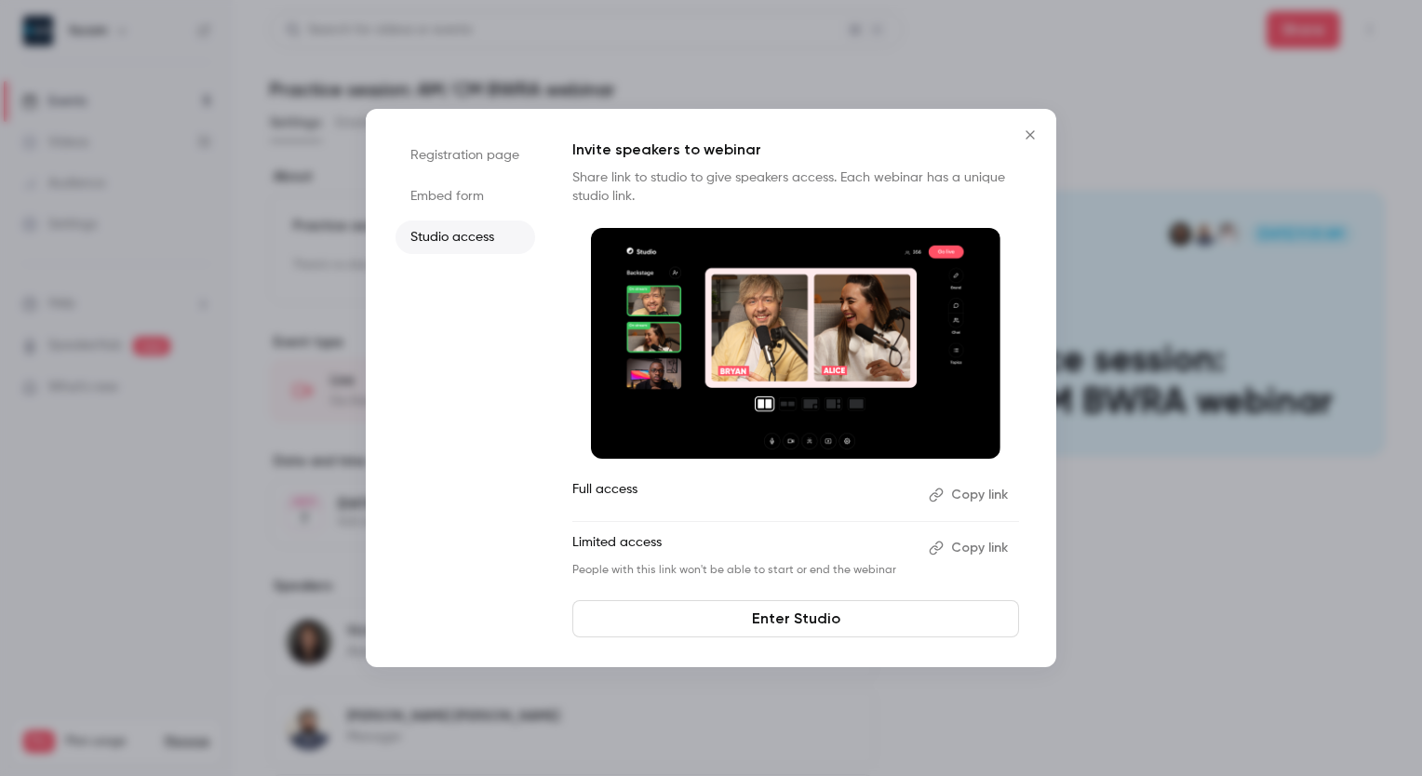
click at [965, 549] on button "Copy link" at bounding box center [970, 548] width 98 height 30
click at [1029, 137] on icon "Close" at bounding box center [1030, 134] width 22 height 15
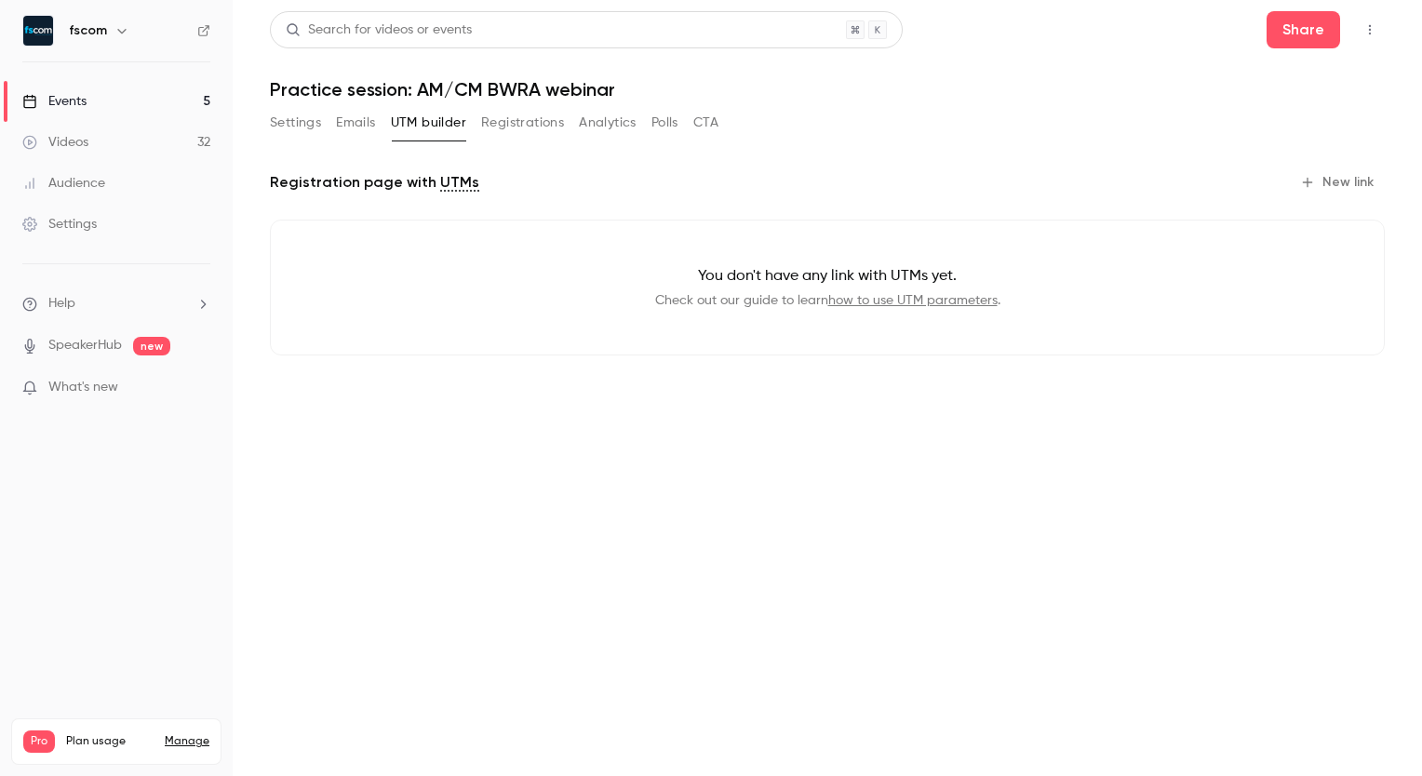
click at [137, 102] on link "Events 5" at bounding box center [116, 101] width 233 height 41
